Goal: Task Accomplishment & Management: Manage account settings

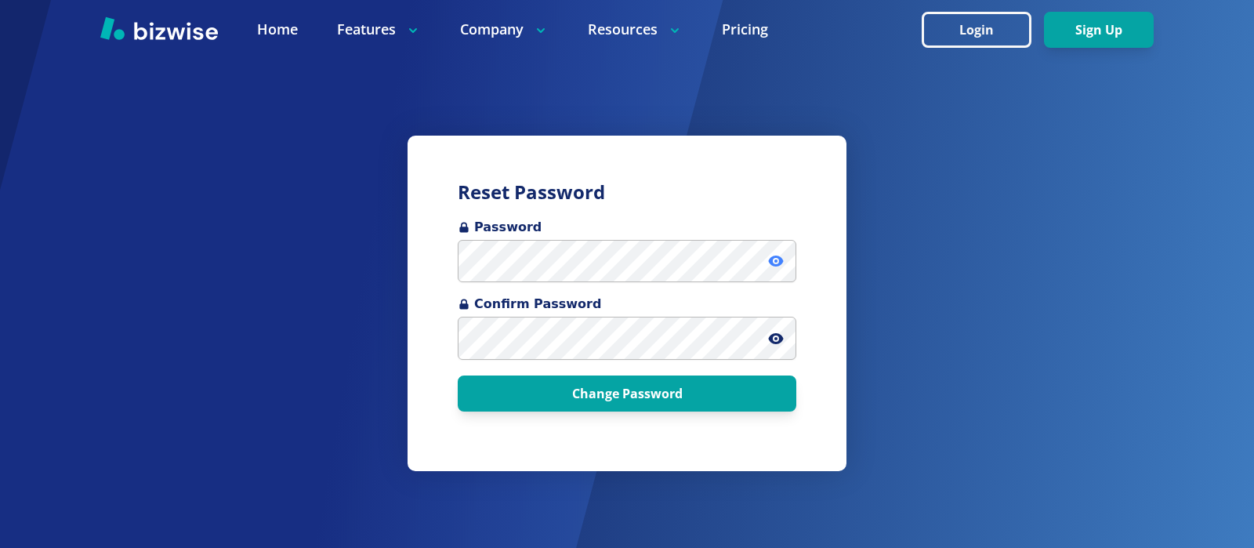
click at [777, 259] on icon at bounding box center [776, 261] width 16 height 16
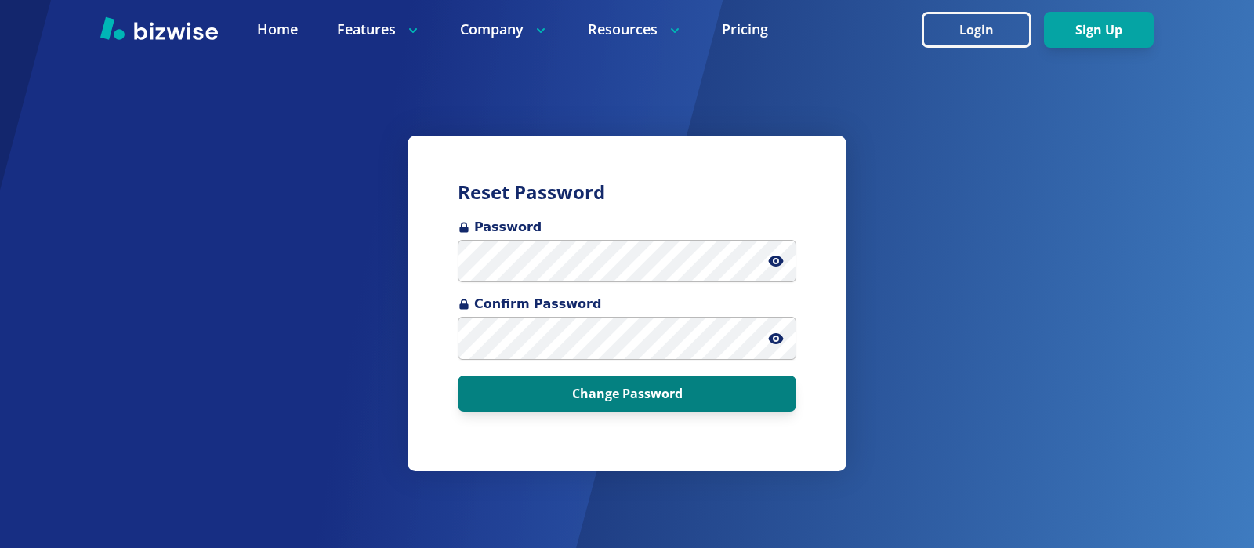
click at [614, 393] on button "Change Password" at bounding box center [627, 393] width 339 height 36
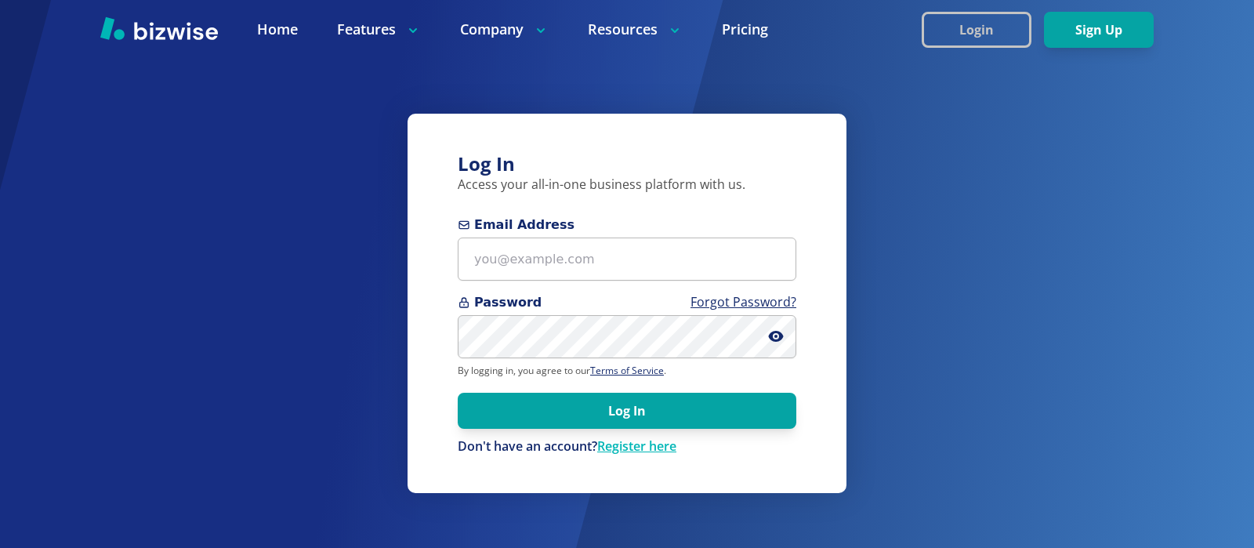
click at [958, 24] on button "Login" at bounding box center [976, 30] width 110 height 36
